Goal: Check status: Check status

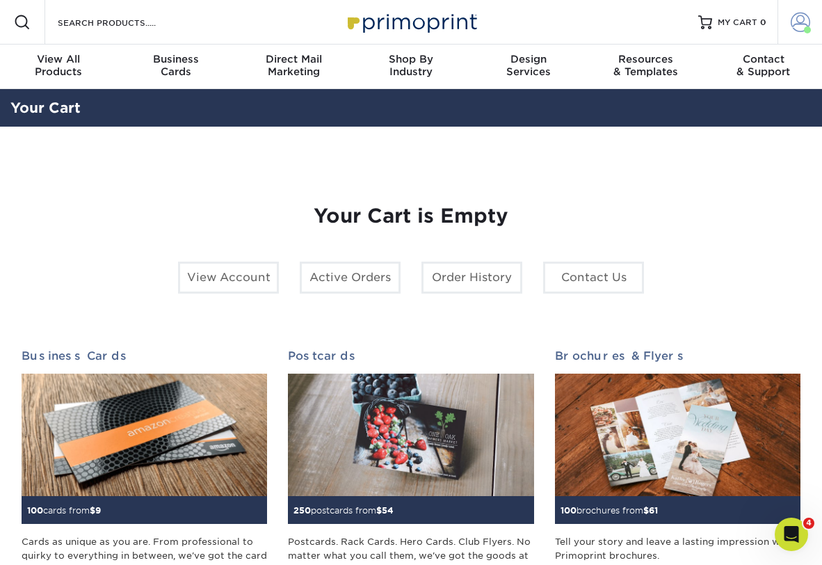
click at [796, 17] on span at bounding box center [800, 22] width 19 height 19
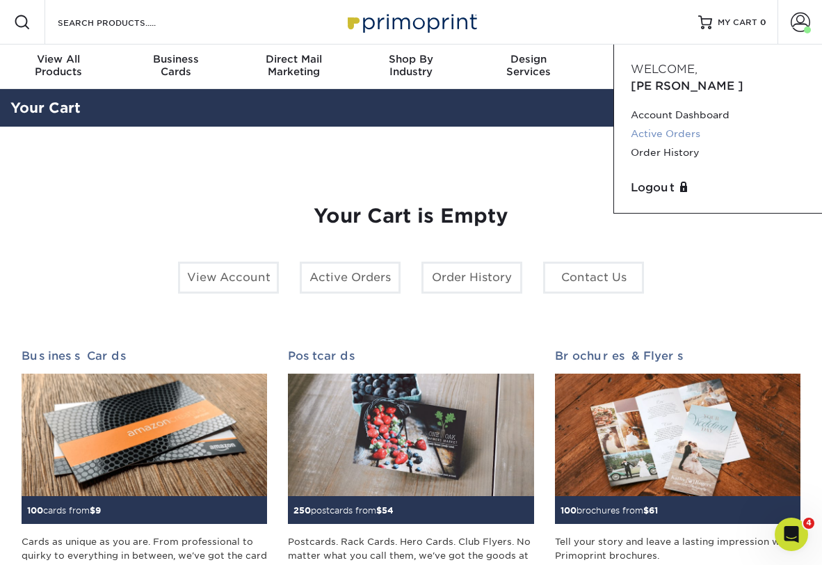
click at [676, 124] on link "Active Orders" at bounding box center [718, 133] width 175 height 19
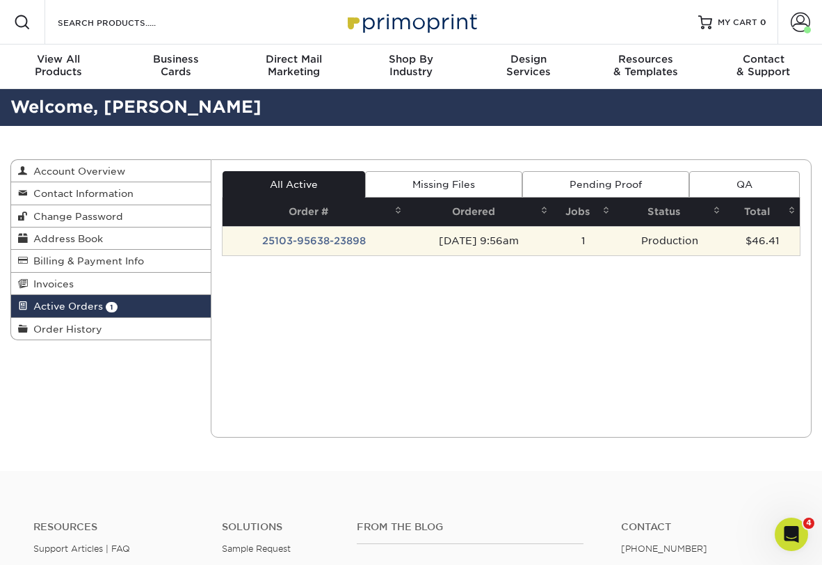
click at [334, 245] on td "25103-95638-23898" at bounding box center [315, 240] width 184 height 29
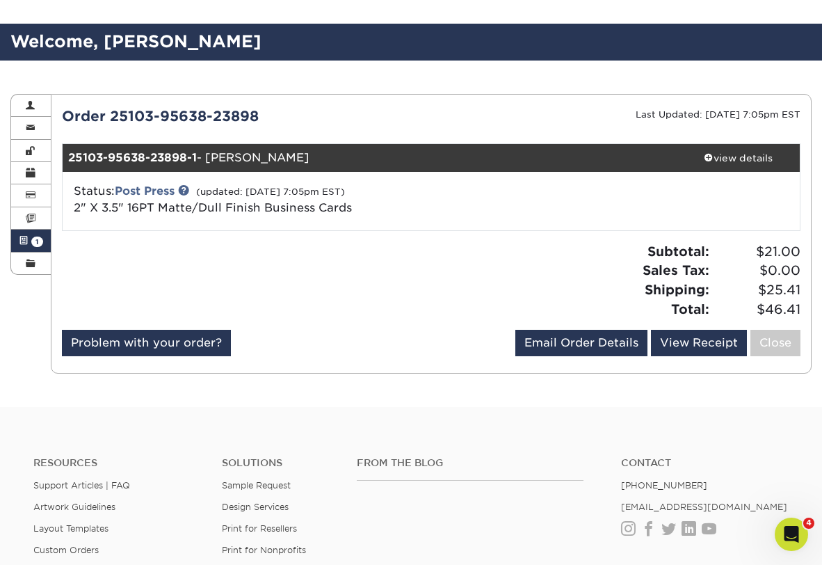
scroll to position [126, 0]
